Goal: Transaction & Acquisition: Purchase product/service

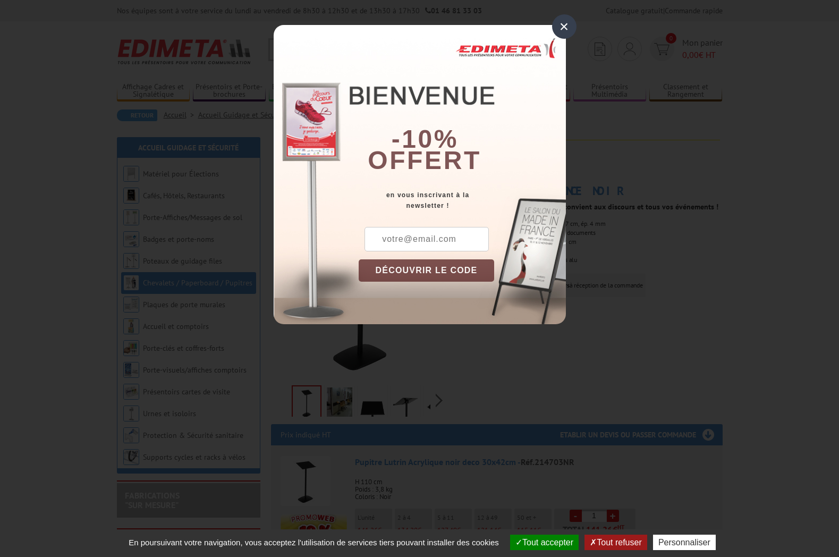
click at [563, 27] on div "×" at bounding box center [564, 26] width 24 height 24
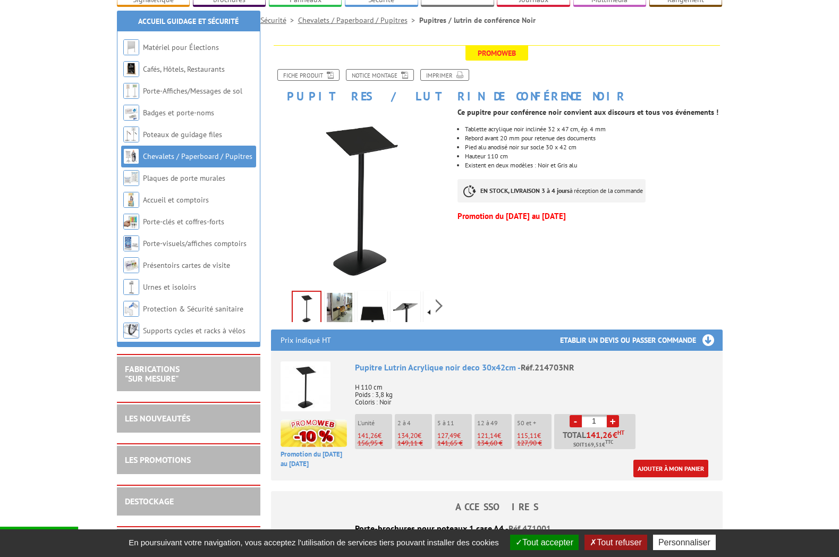
scroll to position [131, 0]
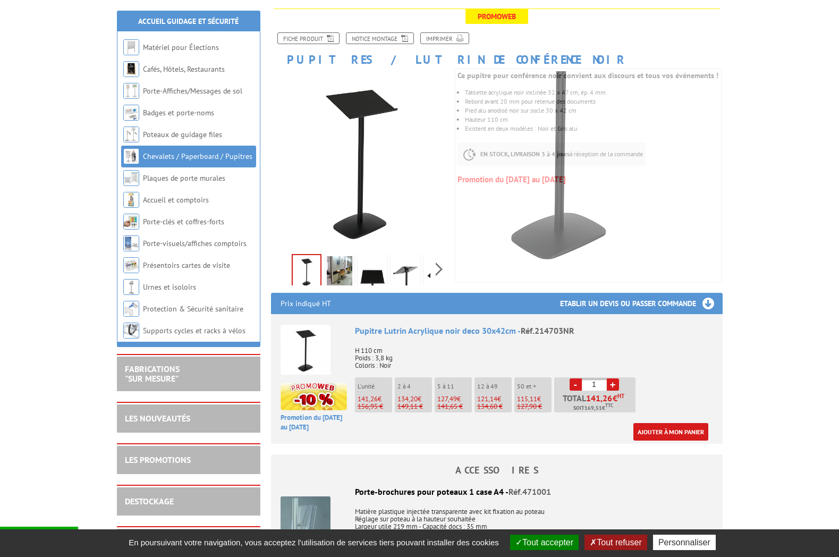
click at [335, 270] on img at bounding box center [340, 272] width 26 height 33
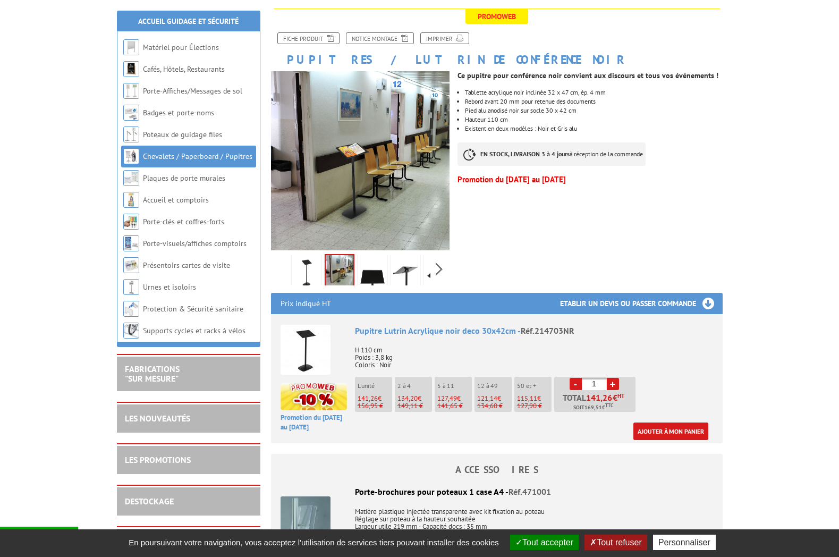
click at [360, 270] on img at bounding box center [373, 272] width 26 height 33
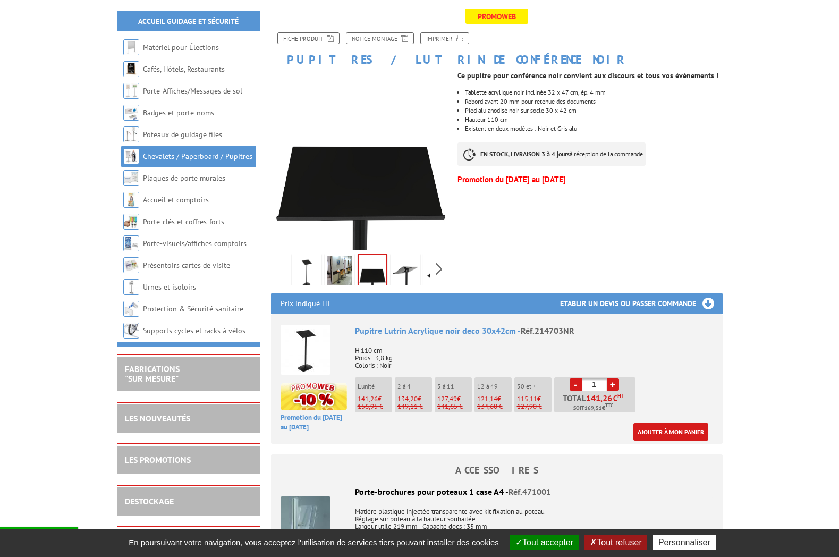
click at [306, 275] on img at bounding box center [307, 272] width 26 height 33
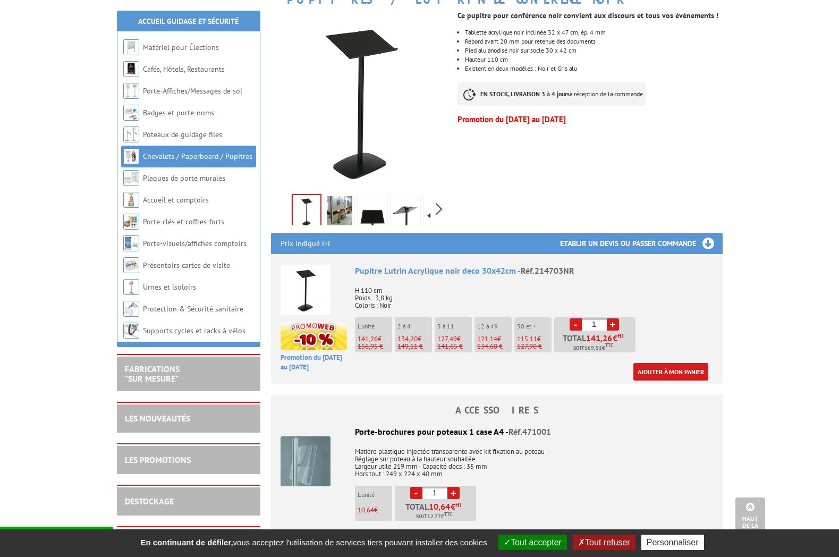
scroll to position [188, 0]
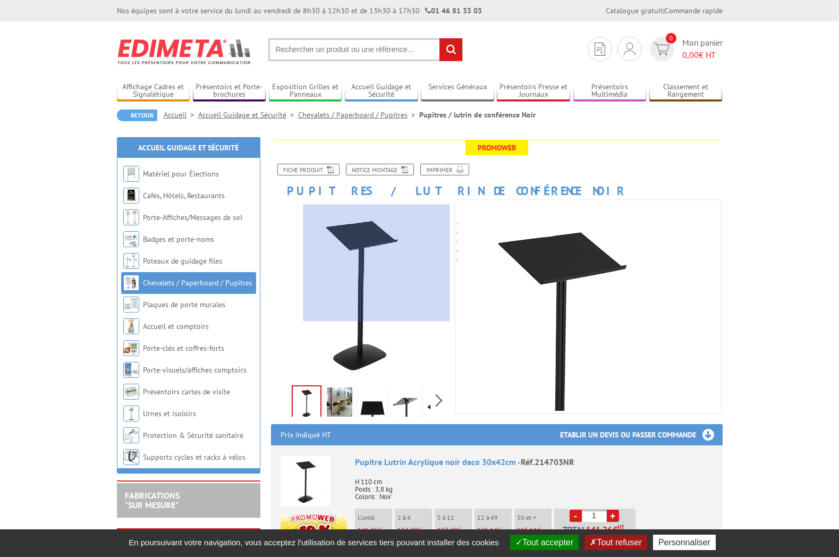
click at [378, 263] on div at bounding box center [376, 263] width 147 height 117
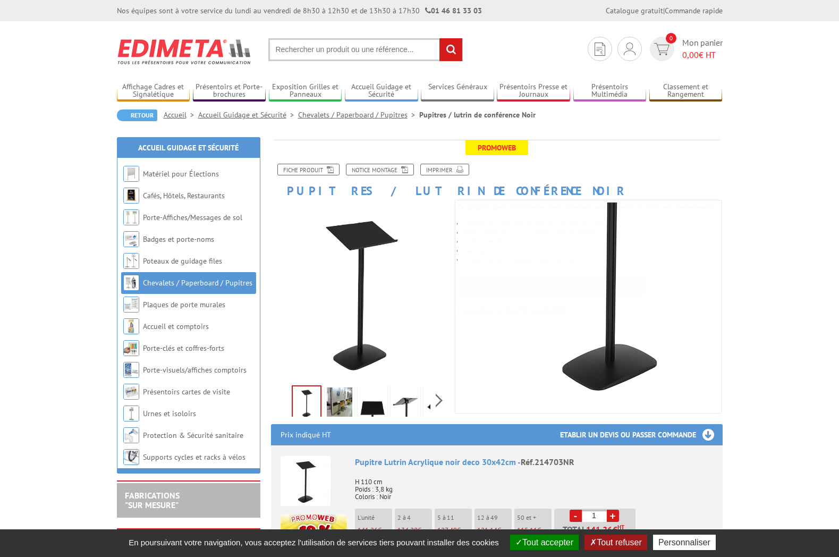
click at [336, 408] on img at bounding box center [340, 403] width 26 height 33
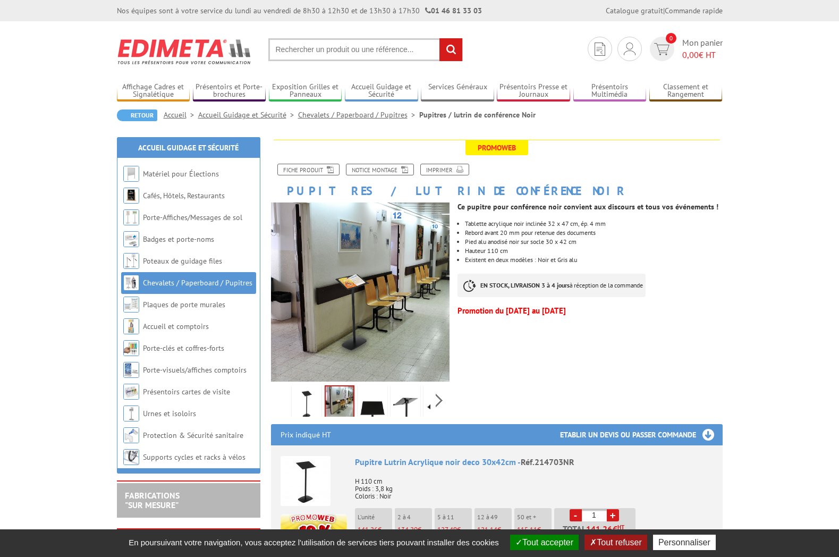
click at [370, 411] on img at bounding box center [373, 403] width 26 height 33
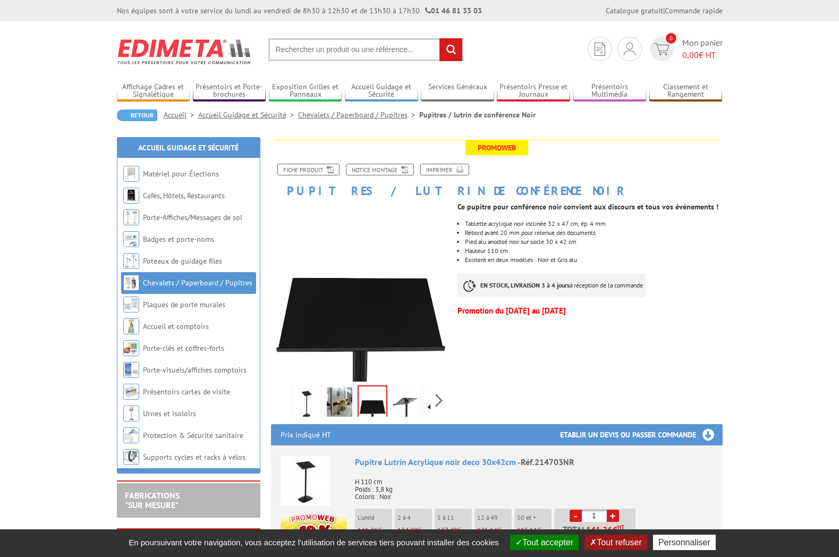
click at [393, 410] on img at bounding box center [406, 403] width 26 height 33
